Goal: Task Accomplishment & Management: Use online tool/utility

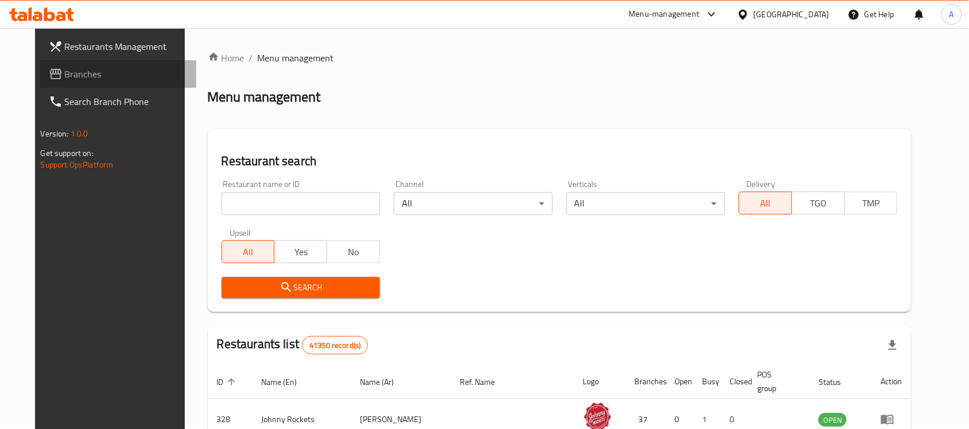
click at [66, 73] on span "Branches" at bounding box center [126, 74] width 123 height 14
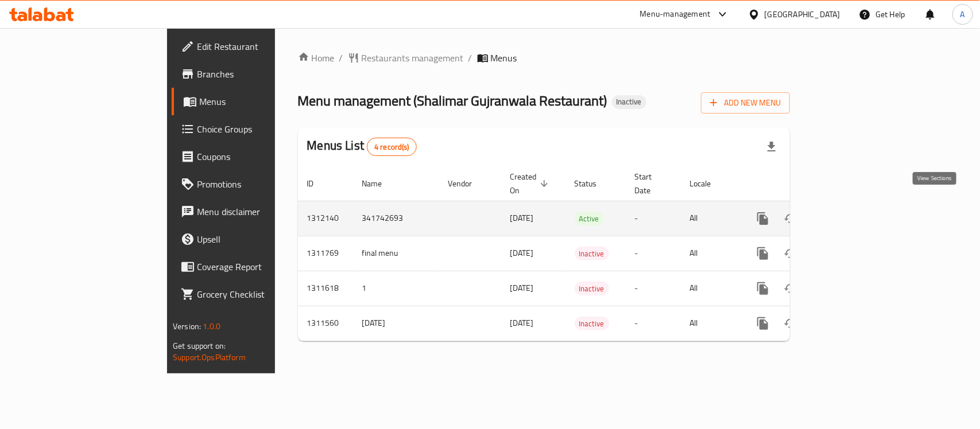
click at [852, 212] on icon "enhanced table" at bounding box center [846, 219] width 14 height 14
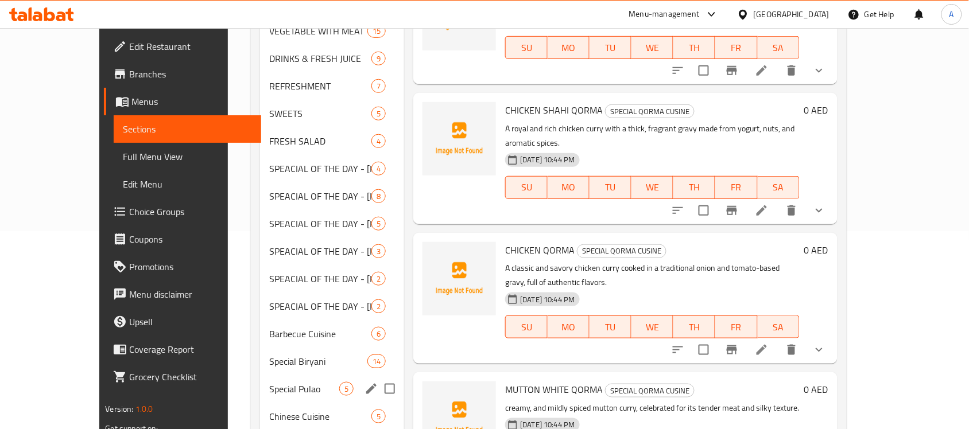
scroll to position [245, 0]
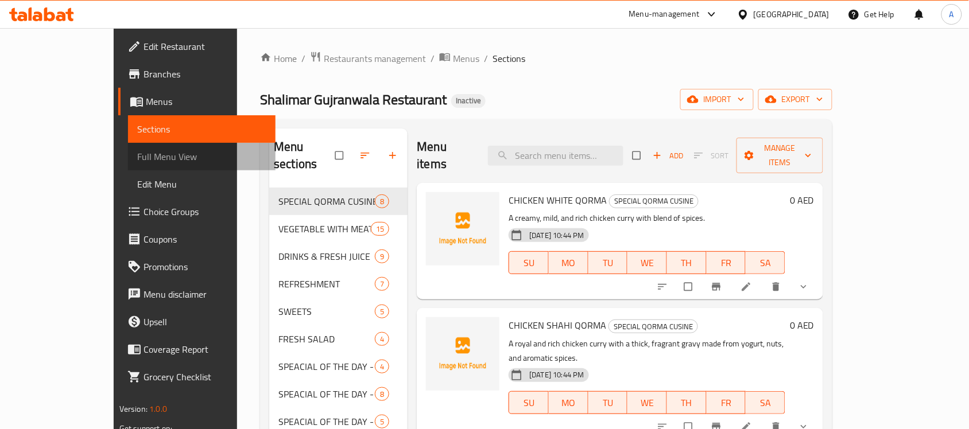
click at [137, 157] on span "Full Menu View" at bounding box center [201, 157] width 129 height 14
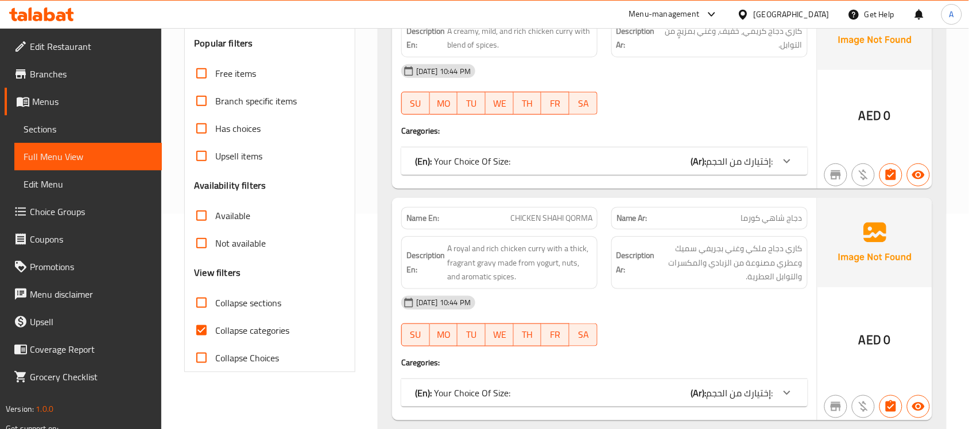
scroll to position [216, 0]
click at [201, 328] on input "Collapse categories" at bounding box center [202, 330] width 28 height 28
checkbox input "false"
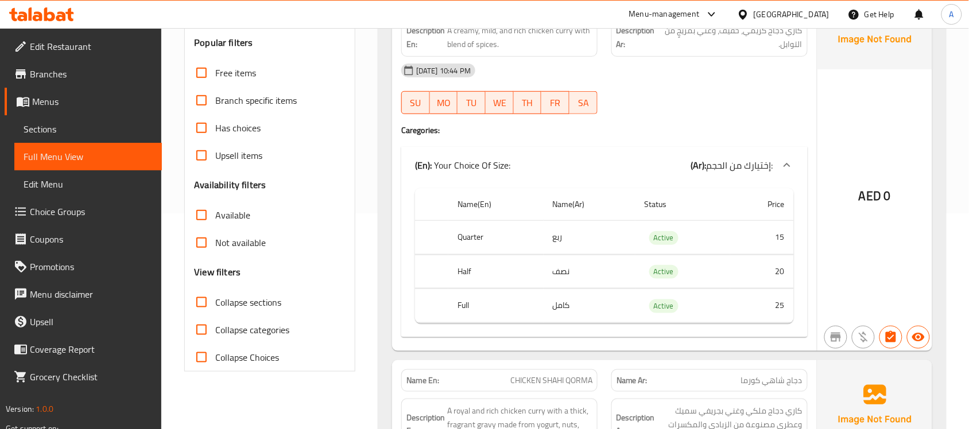
click at [677, 106] on div "15-09-2025 10:44 PM SU MO TU WE TH FR SA" at bounding box center [604, 89] width 420 height 64
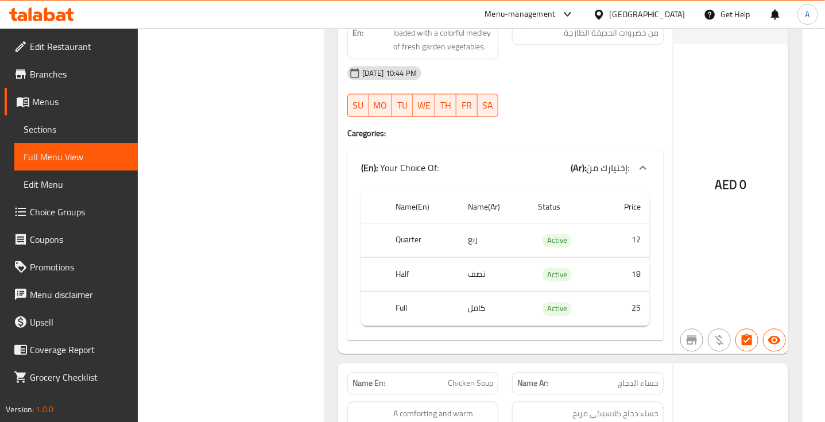
scroll to position [38082, 0]
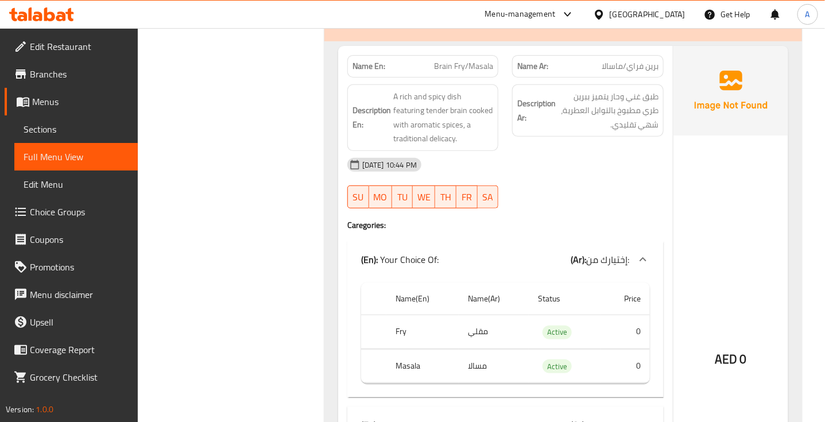
click at [581, 178] on div "[DATE] 10:44 PM" at bounding box center [505, 165] width 330 height 28
click at [572, 158] on div "Description Ar: طبق غني وحار يتميز ببرين طري مطبوخ بالتوابل العطرية، شهي تقليدي." at bounding box center [587, 117] width 165 height 80
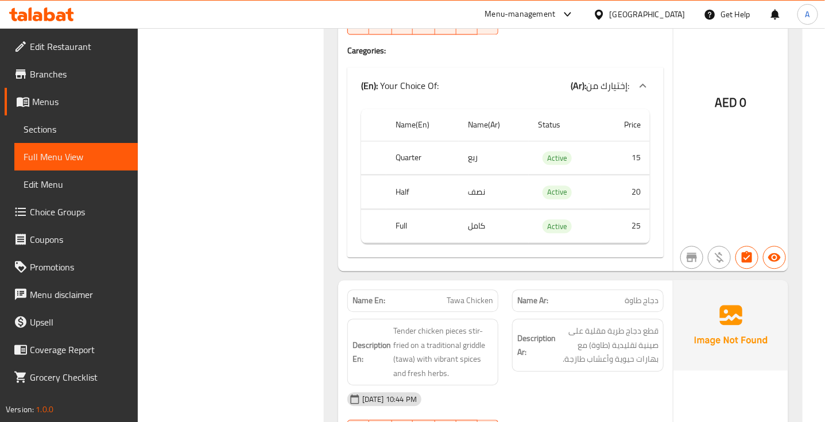
scroll to position [38826, 0]
